Goal: Information Seeking & Learning: Learn about a topic

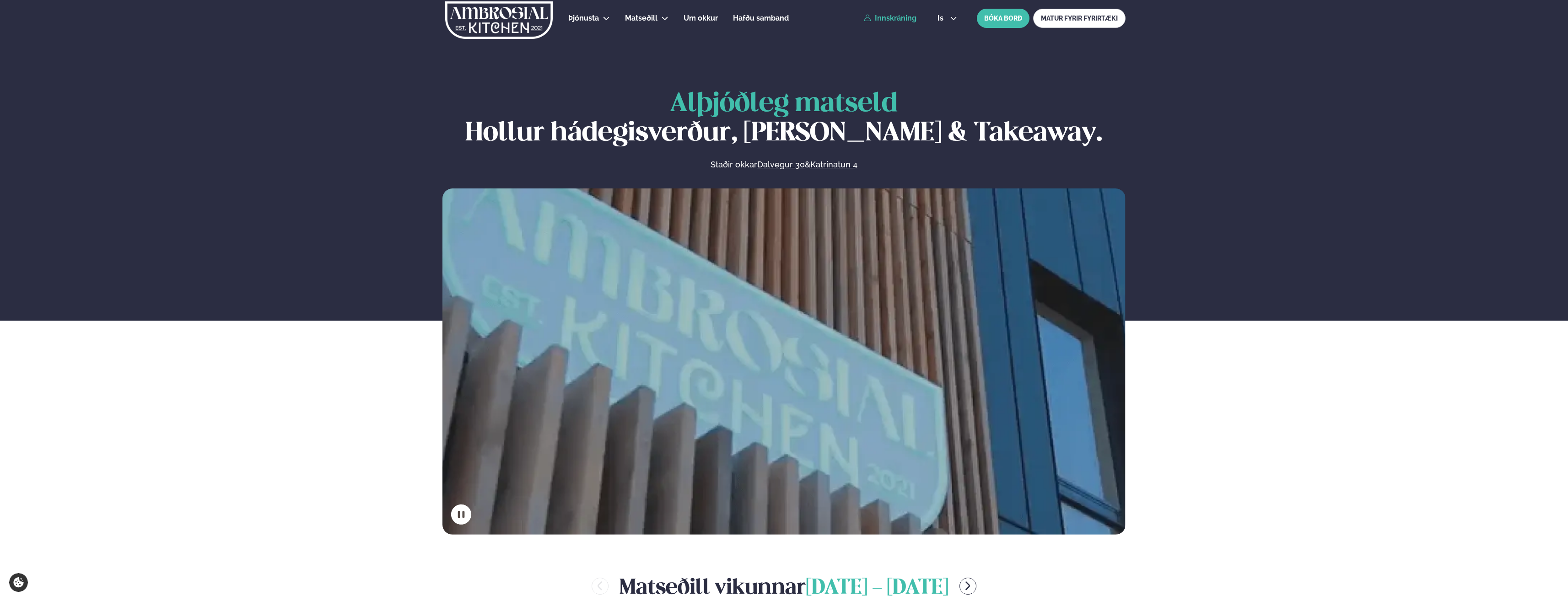
click at [898, 15] on link "Innskráning" at bounding box center [890, 18] width 53 height 8
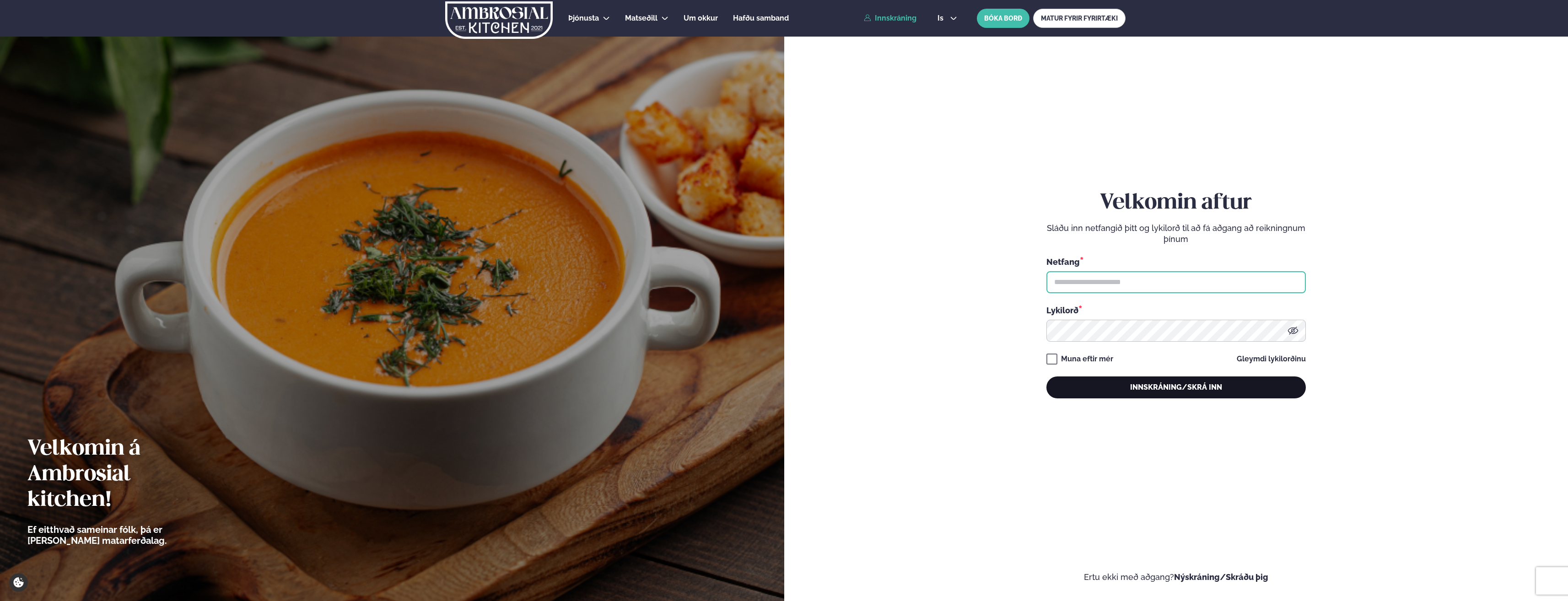
type input "**********"
click at [1108, 391] on button "Innskráning/Skrá inn" at bounding box center [1177, 388] width 259 height 22
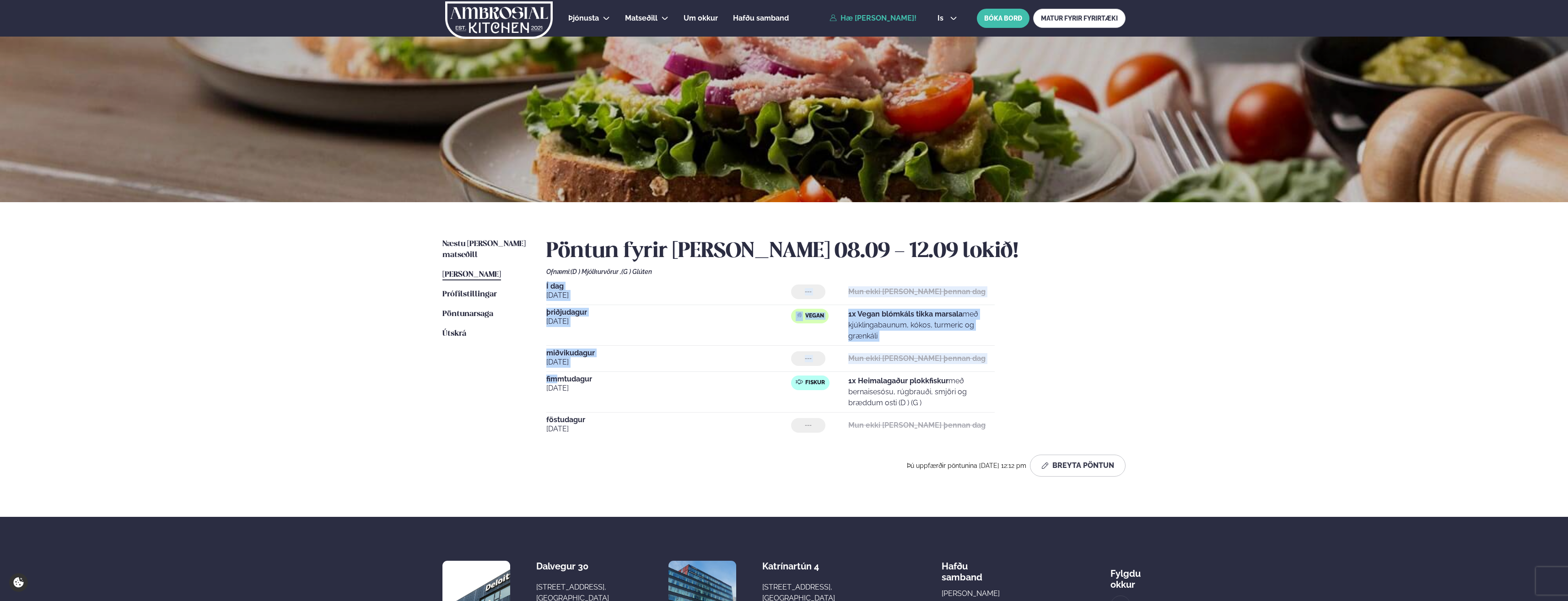
drag, startPoint x: 546, startPoint y: 286, endPoint x: 560, endPoint y: 378, distance: 93.1
click at [560, 378] on div "Í dag [DATE] --- Mun ekki [PERSON_NAME] þennan dag [DATE] Vegan 1x Vegan blómká…" at bounding box center [836, 360] width 579 height 156
drag, startPoint x: 560, startPoint y: 378, endPoint x: 558, endPoint y: 346, distance: 32.1
click at [558, 346] on div "[DATE] Vegan 1x Vegan blómkáls tikka marsala með kjúklingabaunum, kókos, turmer…" at bounding box center [771, 327] width 448 height 37
drag, startPoint x: 550, startPoint y: 289, endPoint x: 956, endPoint y: 428, distance: 429.1
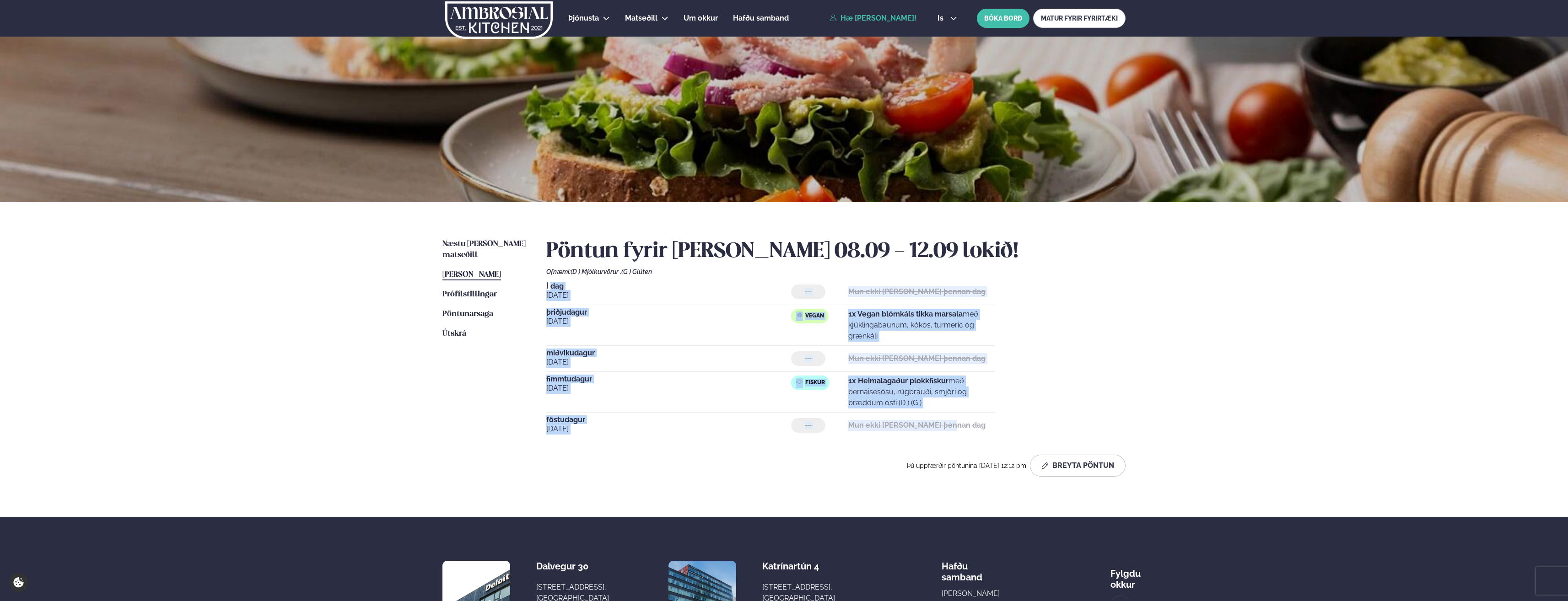
click at [956, 428] on div "Í dag [DATE] --- Mun ekki [PERSON_NAME] þennan dag [DATE] Vegan 1x Vegan blómká…" at bounding box center [836, 360] width 579 height 156
click at [955, 429] on div "--- Mun ekki [PERSON_NAME] þennan dag" at bounding box center [893, 425] width 203 height 15
drag, startPoint x: 955, startPoint y: 425, endPoint x: 543, endPoint y: 286, distance: 434.8
click at [543, 286] on div "Næstu [PERSON_NAME] matseðill Næsta vika [PERSON_NAME] matseðill [PERSON_NAME] …" at bounding box center [784, 360] width 738 height 315
drag, startPoint x: 543, startPoint y: 286, endPoint x: 544, endPoint y: 299, distance: 13.0
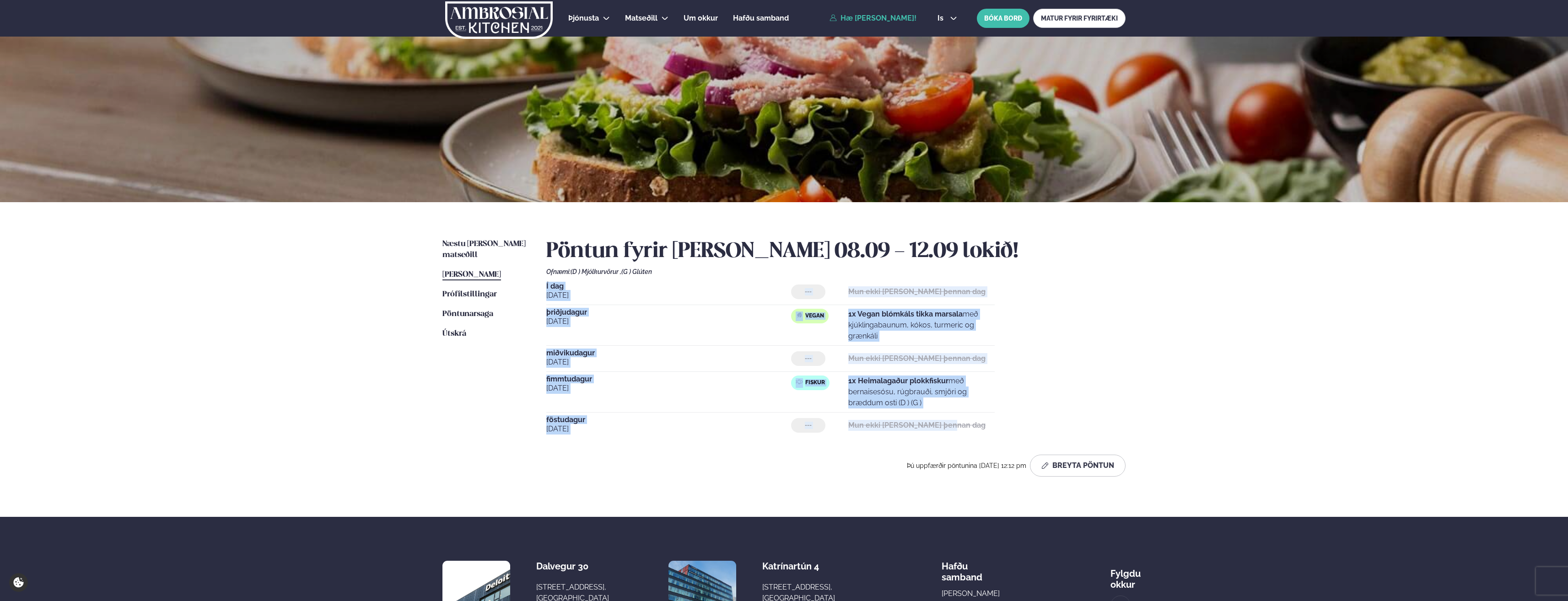
click at [544, 299] on div "Næstu [PERSON_NAME] matseðill Næsta vika [PERSON_NAME] matseðill [PERSON_NAME] …" at bounding box center [784, 360] width 738 height 315
drag, startPoint x: 543, startPoint y: 286, endPoint x: 960, endPoint y: 430, distance: 441.2
click at [960, 430] on div "Næstu [PERSON_NAME] matseðill Næsta vika [PERSON_NAME] matseðill [PERSON_NAME] …" at bounding box center [784, 360] width 738 height 315
click at [618, 303] on div "Í dag [DATE] --- Mun ekki [PERSON_NAME] þennan dag" at bounding box center [771, 293] width 448 height 22
drag, startPoint x: 546, startPoint y: 286, endPoint x: 591, endPoint y: 440, distance: 160.4
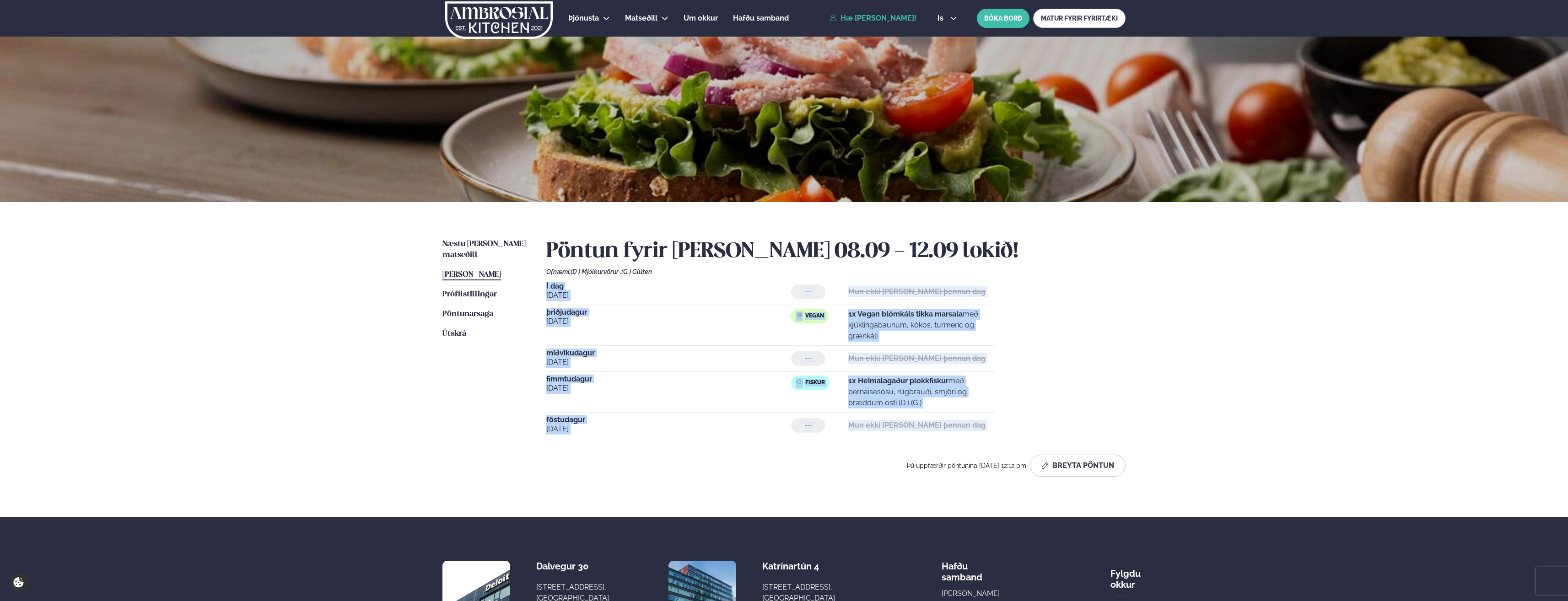
click at [591, 440] on div "Næstu [PERSON_NAME] matseðill Næsta vika [PERSON_NAME] matseðill [PERSON_NAME] …" at bounding box center [784, 360] width 738 height 315
drag, startPoint x: 591, startPoint y: 440, endPoint x: 583, endPoint y: 444, distance: 8.9
click at [583, 444] on div "Pöntun fyrir [PERSON_NAME] 08.09 - 12.09 lokið! Ofnæmi: (D ) Mjólkurvörur , (G …" at bounding box center [836, 358] width 579 height 238
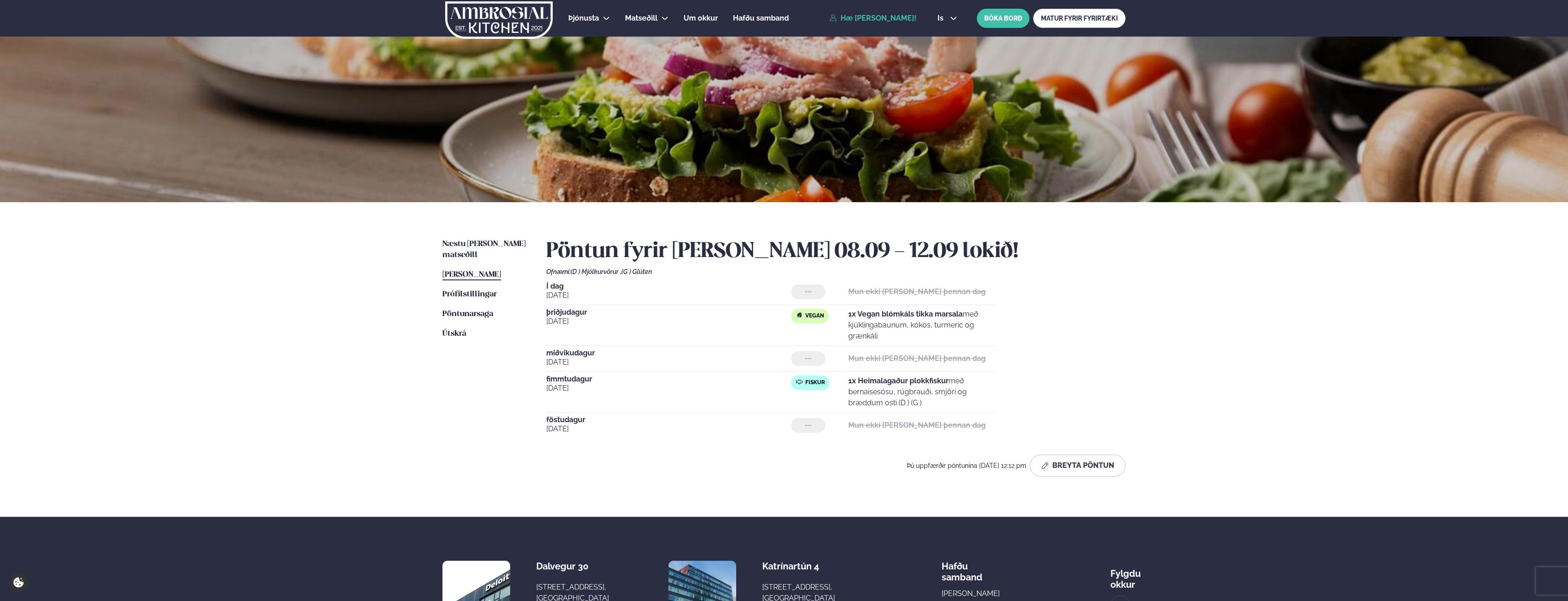
drag, startPoint x: 579, startPoint y: 433, endPoint x: 543, endPoint y: 266, distance: 170.8
click at [543, 266] on div "Næstu [PERSON_NAME] matseðill Næsta vika [PERSON_NAME] matseðill [PERSON_NAME] …" at bounding box center [784, 360] width 738 height 315
drag, startPoint x: 543, startPoint y: 266, endPoint x: 517, endPoint y: 316, distance: 56.4
click at [517, 316] on ul "Næstu [PERSON_NAME] matseðill Næsta vika [PERSON_NAME] matseðill [PERSON_NAME] …" at bounding box center [485, 362] width 85 height 246
drag, startPoint x: 538, startPoint y: 265, endPoint x: 1040, endPoint y: 441, distance: 532.0
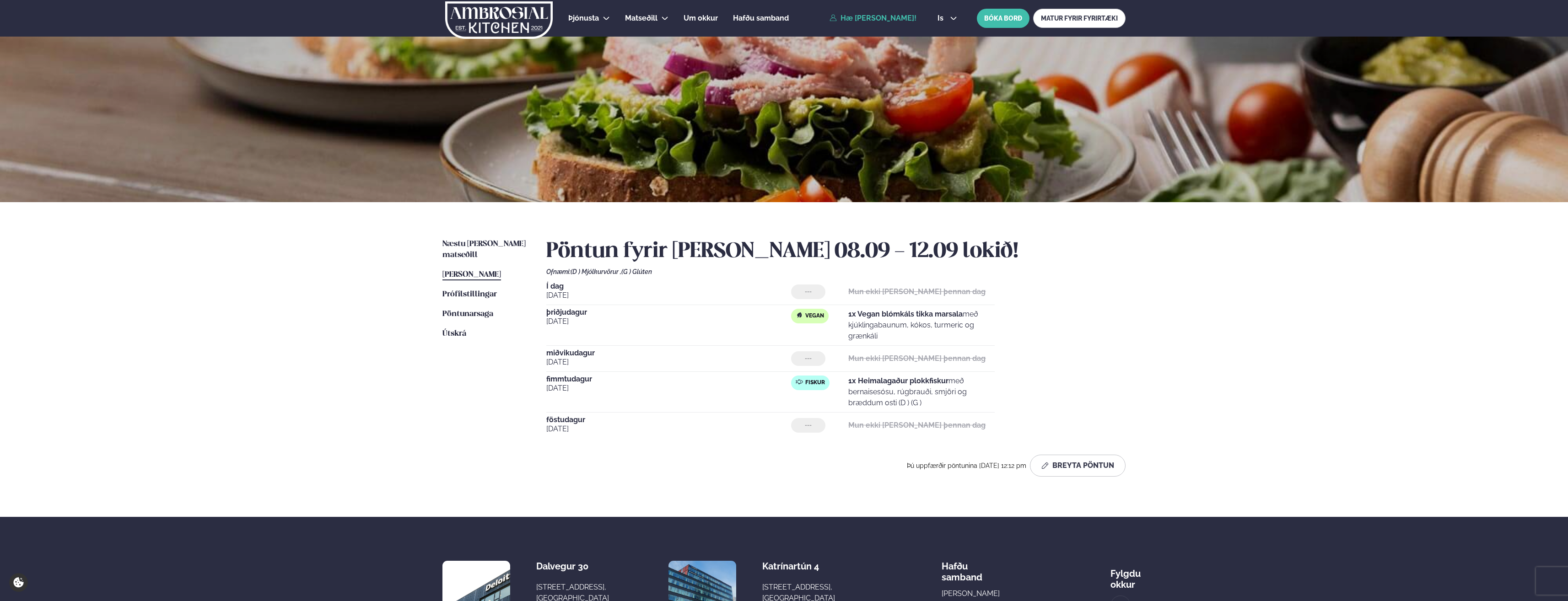
click at [1040, 441] on div "Næstu [PERSON_NAME] matseðill Næsta vika [PERSON_NAME] matseðill [PERSON_NAME] …" at bounding box center [784, 360] width 738 height 315
drag, startPoint x: 1040, startPoint y: 441, endPoint x: 1161, endPoint y: 325, distance: 167.6
click at [1160, 233] on div "Þjónusta Hádegismatur fyrir fyrirtæki Fyrirtækja veitingar Einkapartý Matseðill…" at bounding box center [784, 362] width 1568 height 725
